Goal: Task Accomplishment & Management: Complete application form

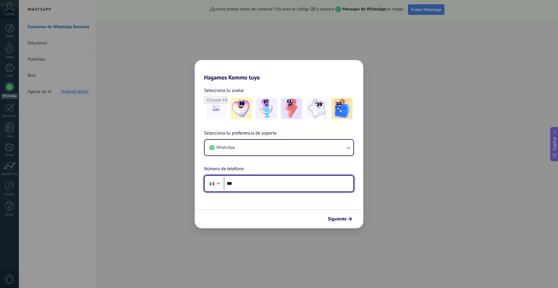
click at [251, 181] on input "***" at bounding box center [289, 183] width 130 height 13
type input "**********"
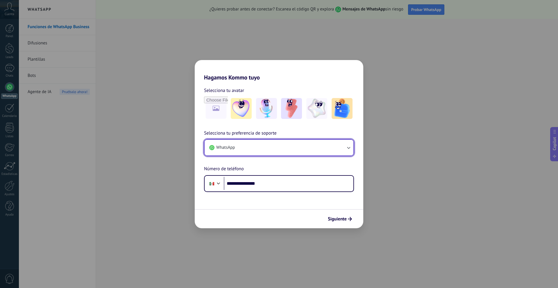
click at [271, 152] on button "WhatsApp" at bounding box center [278, 148] width 149 height 16
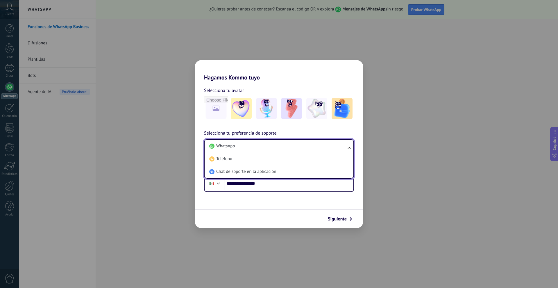
click at [226, 128] on div "**********" at bounding box center [279, 136] width 168 height 111
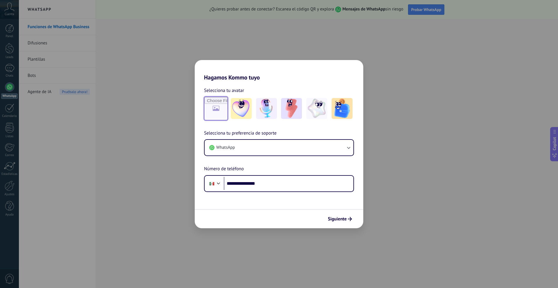
click at [218, 109] on input "file" at bounding box center [215, 108] width 23 height 23
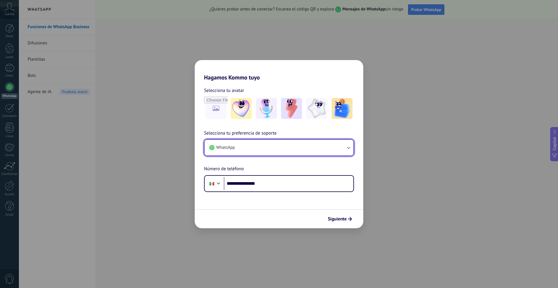
click at [266, 150] on button "WhatsApp" at bounding box center [278, 148] width 149 height 16
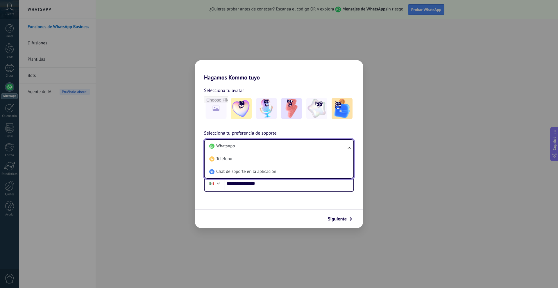
click at [267, 224] on div "Siguiente" at bounding box center [279, 218] width 168 height 19
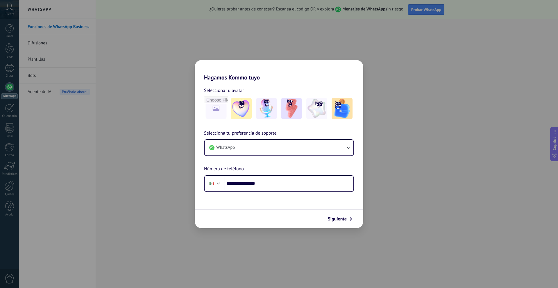
click at [461, 106] on div "**********" at bounding box center [279, 144] width 558 height 288
click at [350, 219] on use "submit" at bounding box center [350, 219] width 4 height 4
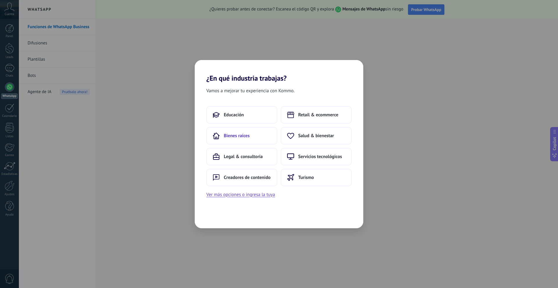
click at [245, 135] on span "Bienes raíces" at bounding box center [237, 136] width 26 height 6
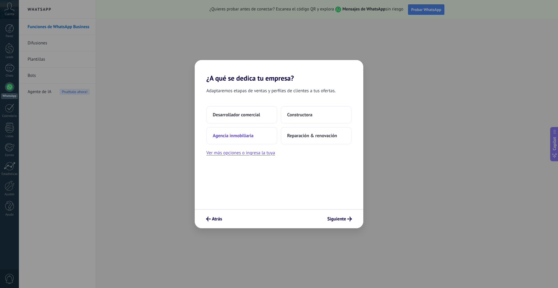
click at [246, 138] on span "Agencia inmobiliaria" at bounding box center [233, 136] width 41 height 6
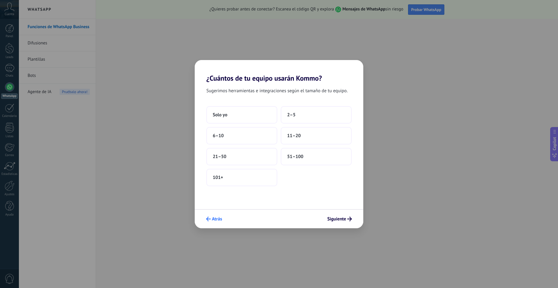
click at [211, 222] on button "Atrás" at bounding box center [213, 219] width 21 height 10
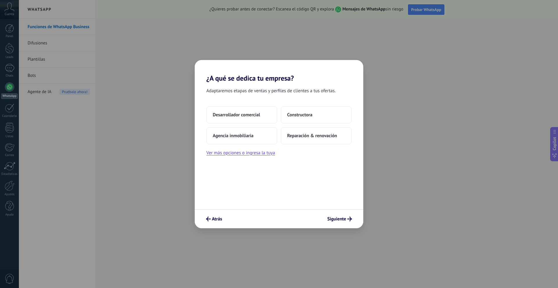
click at [211, 222] on button "Atrás" at bounding box center [213, 219] width 21 height 10
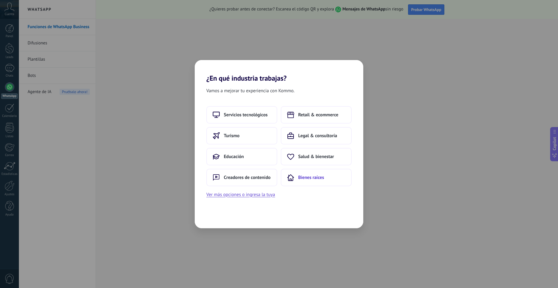
click at [293, 176] on icon at bounding box center [290, 177] width 7 height 7
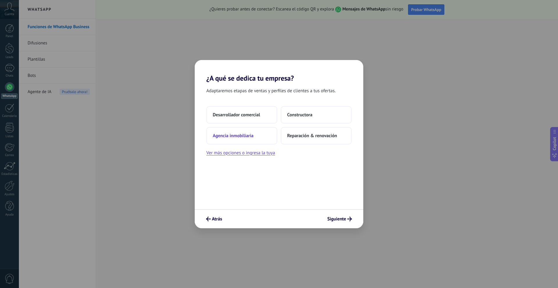
click at [226, 139] on button "Agencia inmobiliaria" at bounding box center [241, 135] width 71 height 17
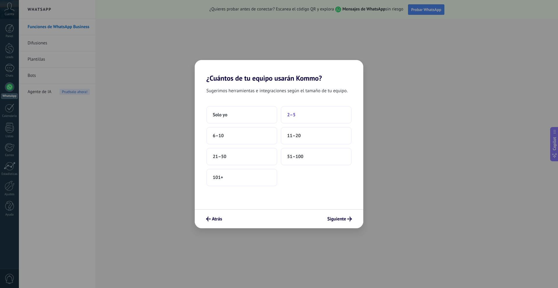
click at [318, 116] on button "2–5" at bounding box center [316, 114] width 71 height 17
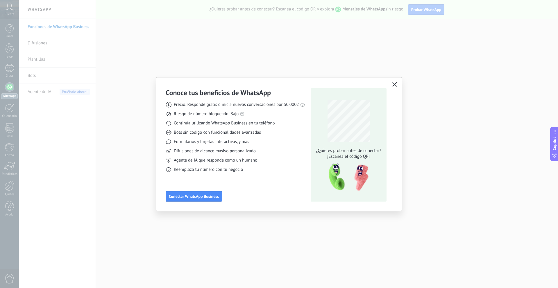
click at [395, 84] on icon "button" at bounding box center [394, 84] width 5 height 5
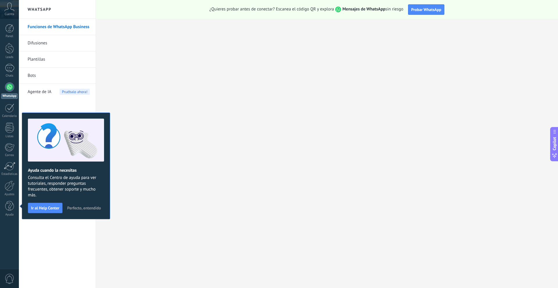
click at [89, 209] on span "Perfecto, entendido" at bounding box center [84, 208] width 34 height 4
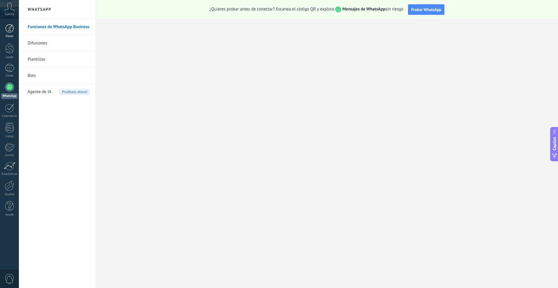
click at [12, 29] on div at bounding box center [9, 28] width 9 height 9
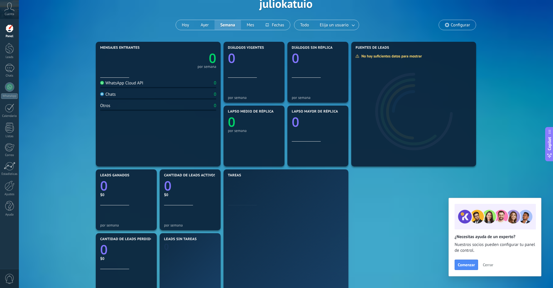
scroll to position [52, 0]
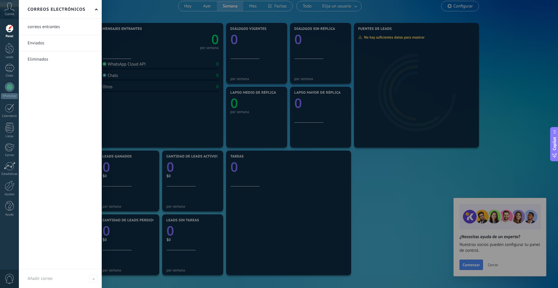
click at [41, 30] on link at bounding box center [60, 27] width 83 height 16
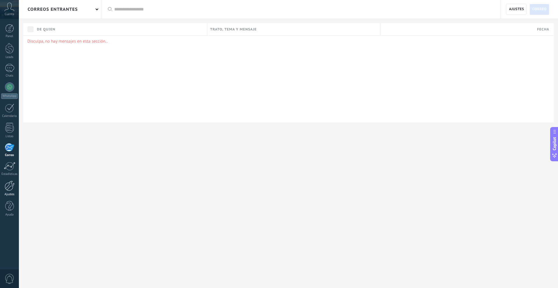
click at [8, 183] on div at bounding box center [10, 186] width 10 height 10
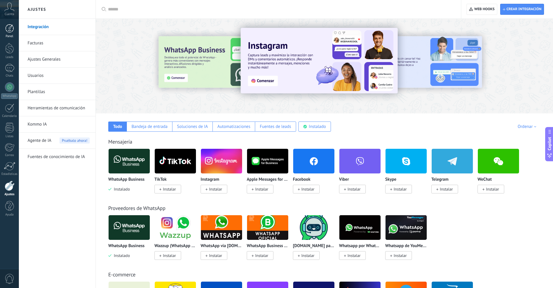
click at [9, 33] on link "Panel" at bounding box center [9, 31] width 19 height 14
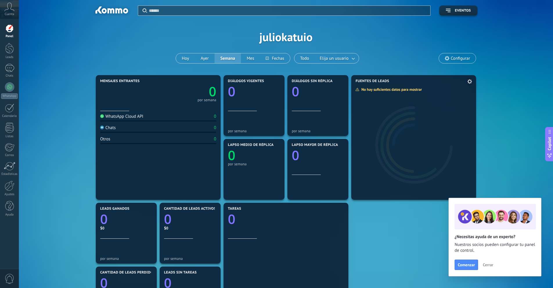
click at [391, 124] on div at bounding box center [413, 142] width 125 height 116
click at [449, 58] on use at bounding box center [447, 58] width 5 height 5
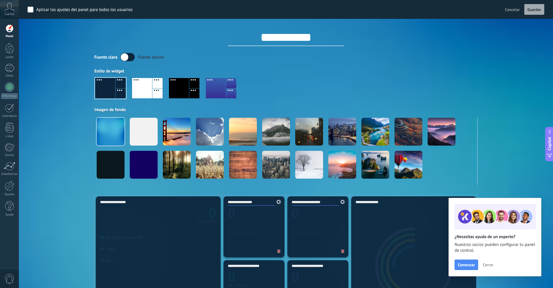
click at [7, 8] on icon at bounding box center [9, 7] width 10 height 9
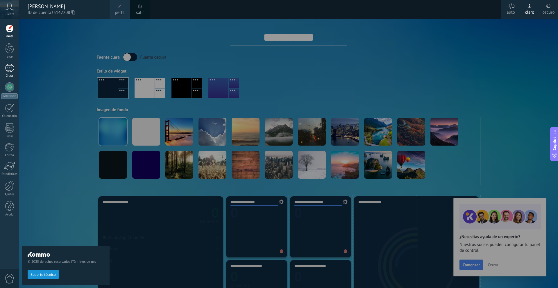
click at [10, 67] on div at bounding box center [9, 68] width 9 height 8
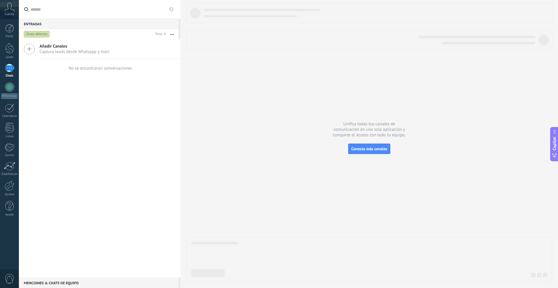
click at [50, 47] on span "Añadir Canales" at bounding box center [75, 47] width 70 height 6
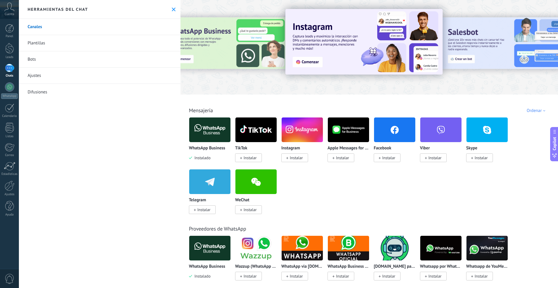
click at [172, 8] on use at bounding box center [174, 10] width 4 height 4
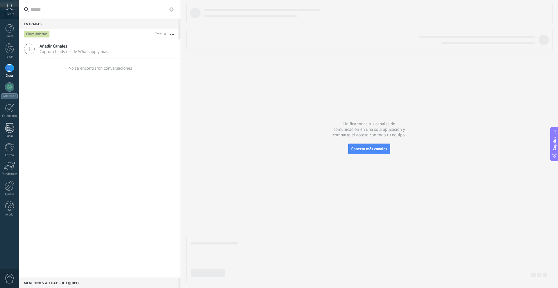
click at [10, 135] on div "Listas" at bounding box center [9, 137] width 17 height 4
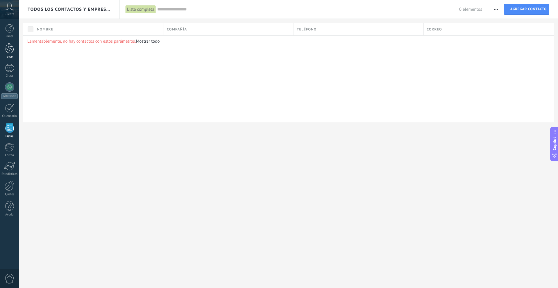
click at [10, 55] on div "Leads" at bounding box center [9, 57] width 17 height 4
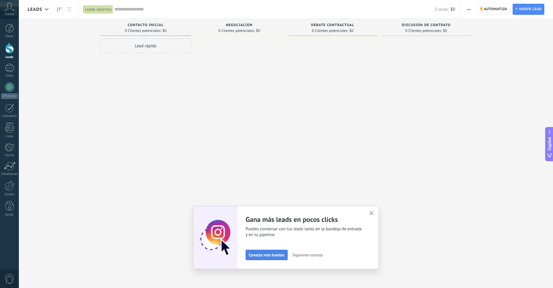
click at [271, 254] on span "Conecta más fuentes" at bounding box center [267, 255] width 36 height 4
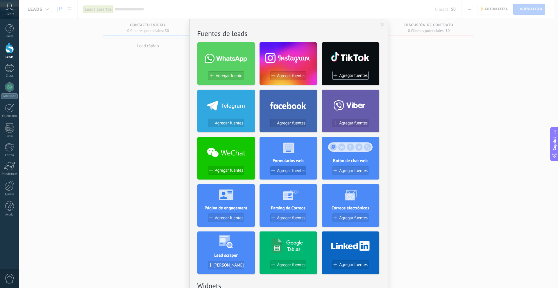
click at [279, 173] on span "Agregar fuentes" at bounding box center [291, 170] width 28 height 5
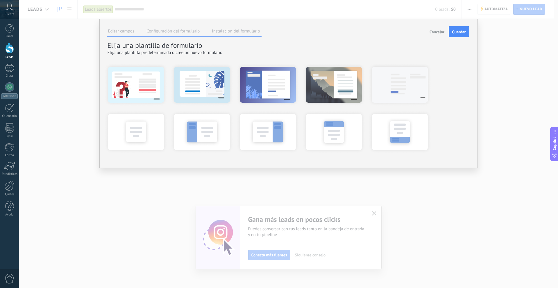
click at [166, 30] on label "Configuración del formulario" at bounding box center [172, 31] width 53 height 6
click at [217, 35] on li "Instalación del formulario" at bounding box center [235, 32] width 51 height 8
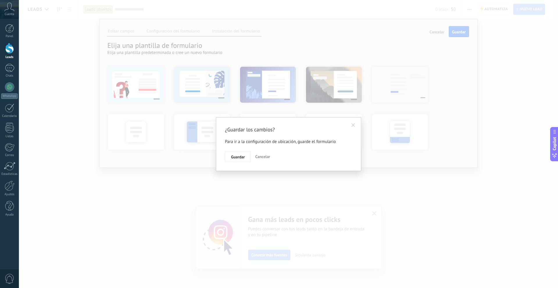
click at [256, 157] on span "Cancelar" at bounding box center [262, 156] width 15 height 5
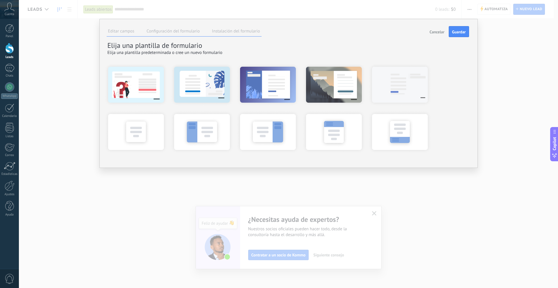
click at [431, 34] on span "Cancelar" at bounding box center [436, 32] width 15 height 4
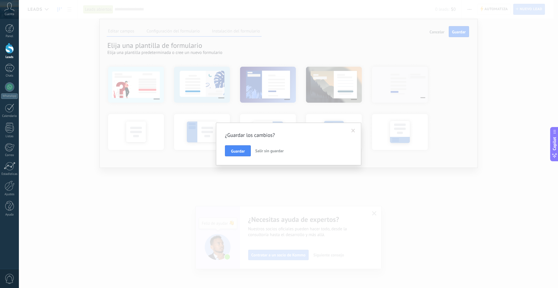
click at [265, 152] on span "Salir sin guardar" at bounding box center [269, 150] width 28 height 5
